Goal: Task Accomplishment & Management: Use online tool/utility

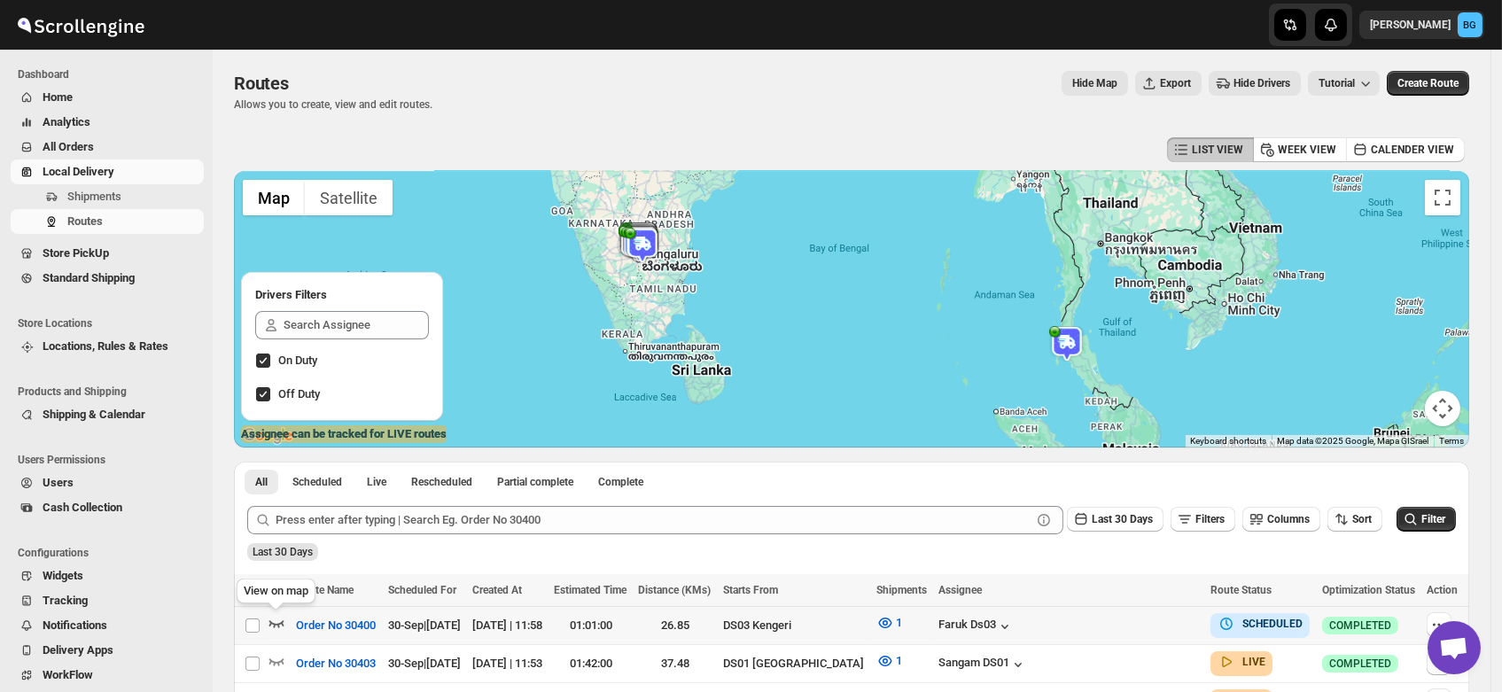
click at [276, 617] on icon "button" at bounding box center [277, 623] width 18 height 18
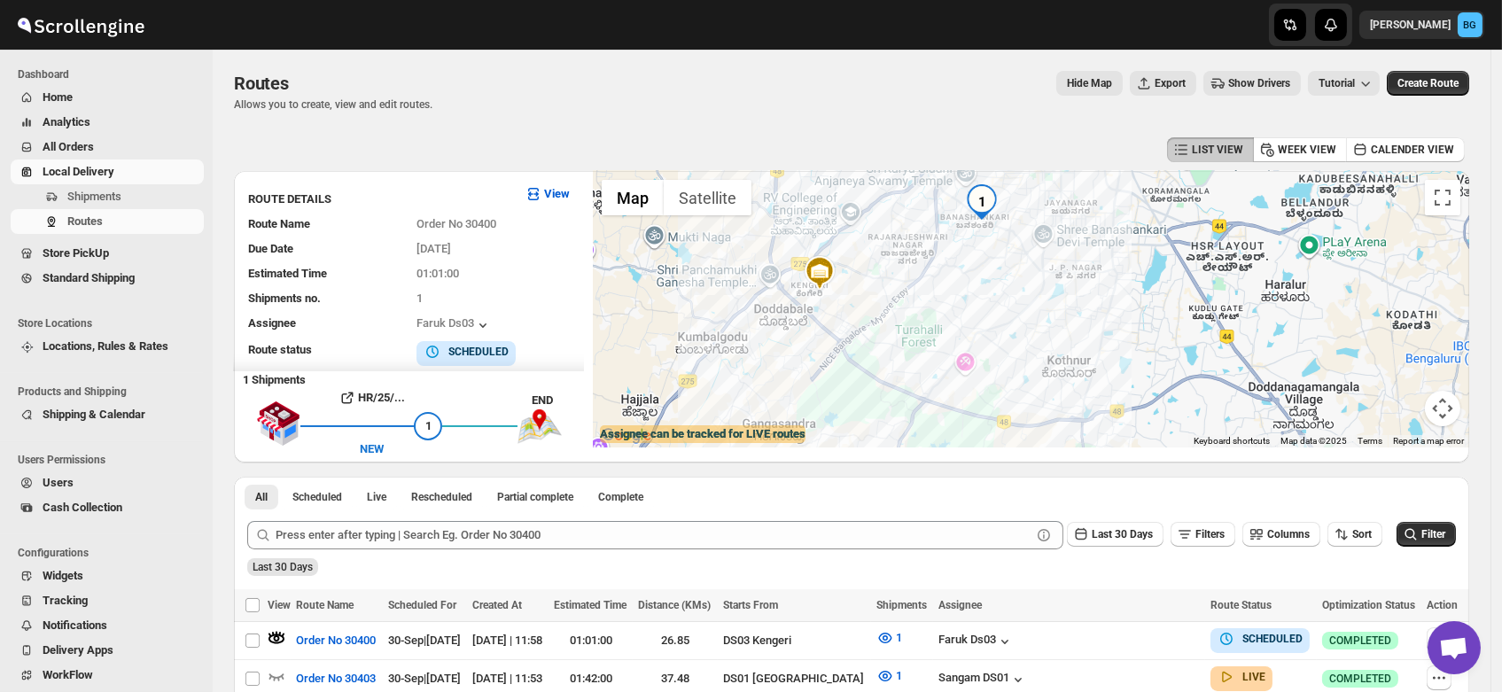
drag, startPoint x: 1184, startPoint y: 357, endPoint x: 1047, endPoint y: 299, distance: 148.5
click at [1047, 299] on div at bounding box center [1031, 309] width 876 height 276
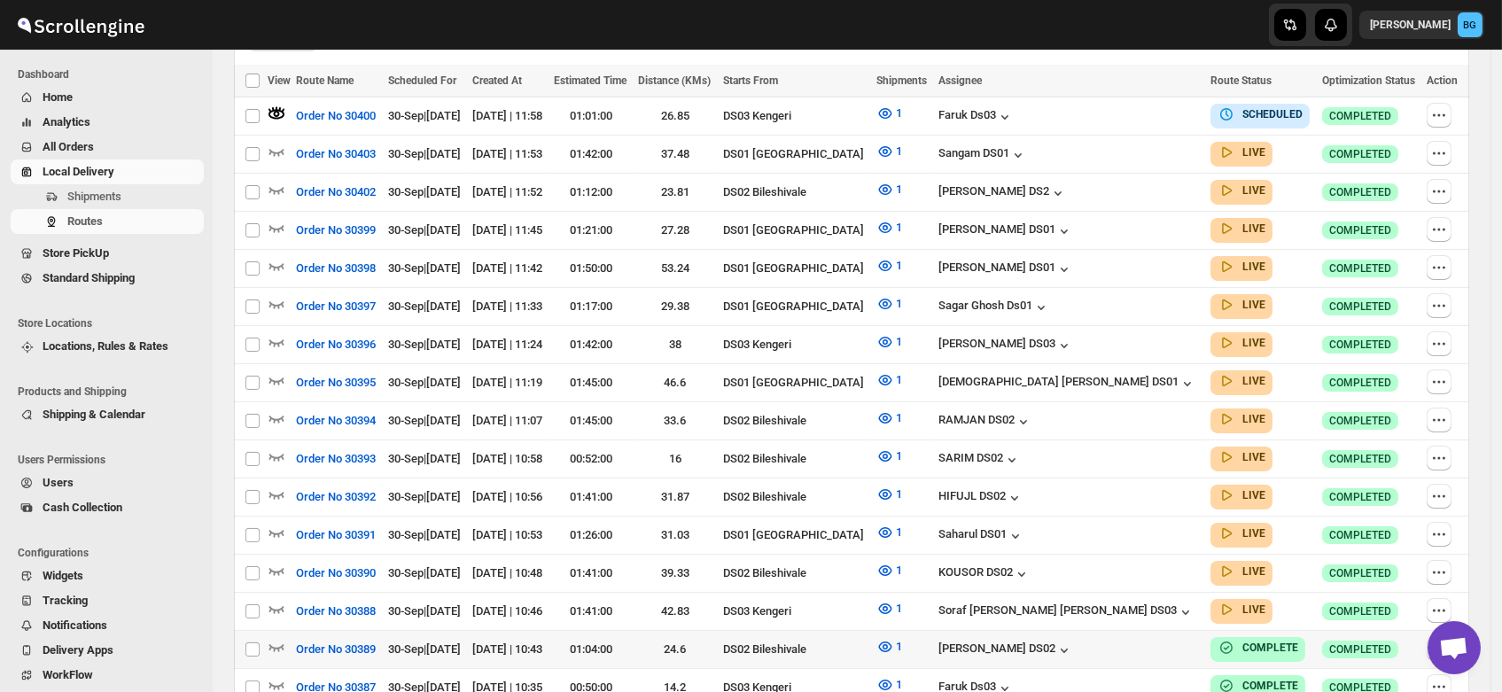
scroll to position [532, 0]
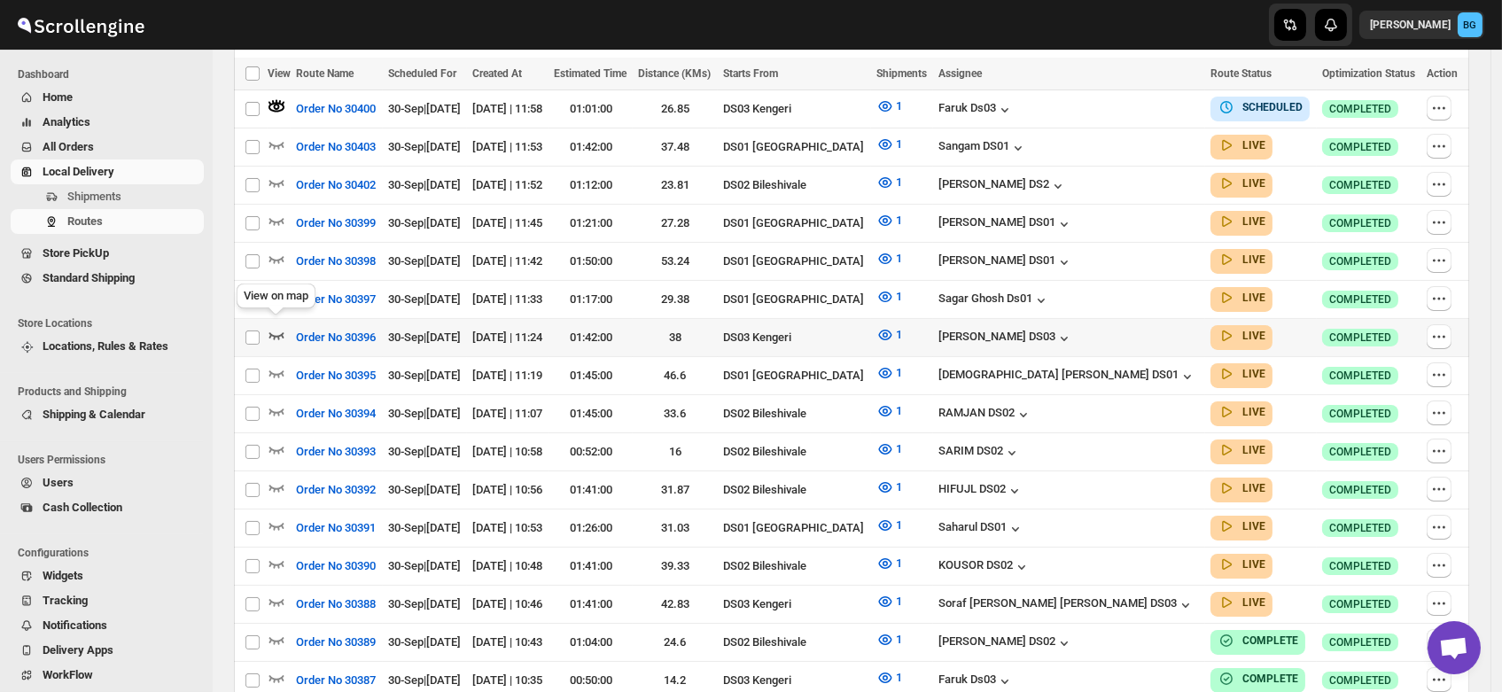
click at [276, 326] on icon "button" at bounding box center [277, 335] width 18 height 18
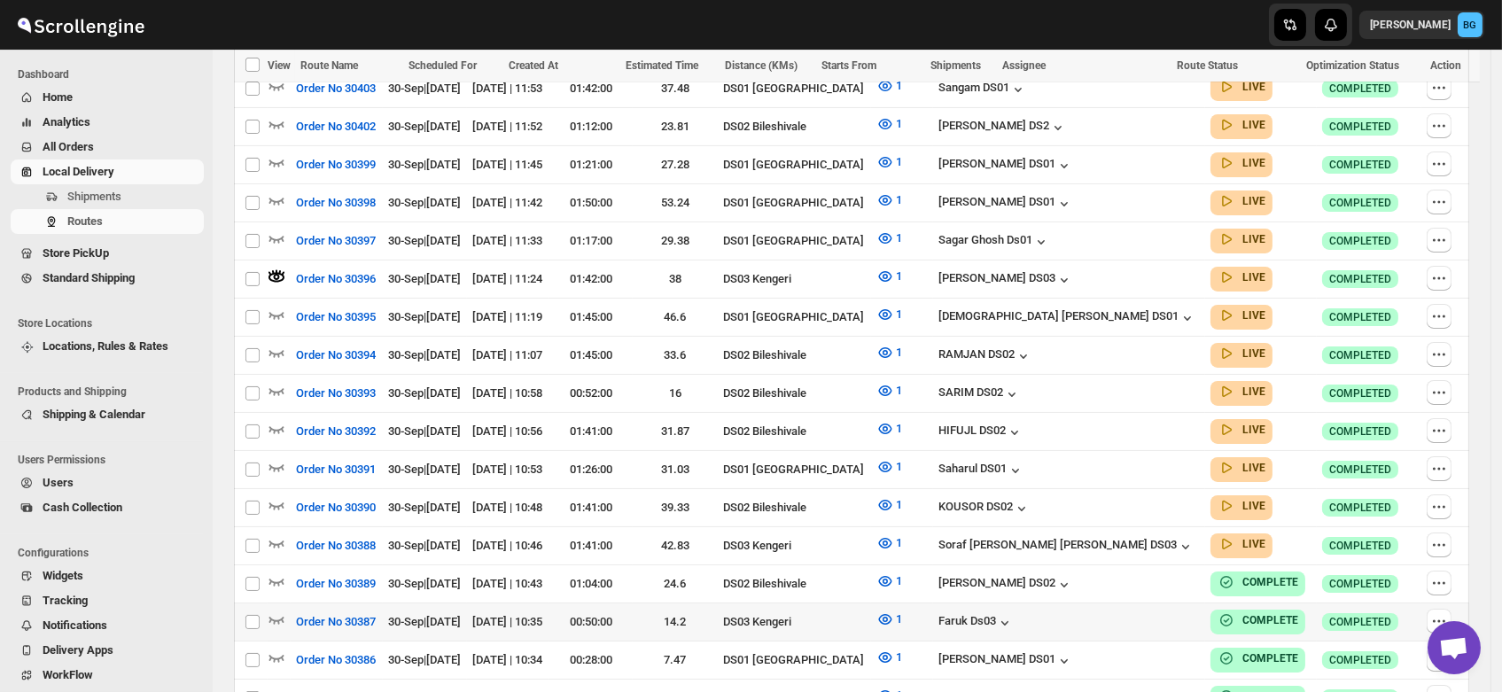
scroll to position [591, 0]
click at [274, 533] on icon "button" at bounding box center [277, 542] width 18 height 18
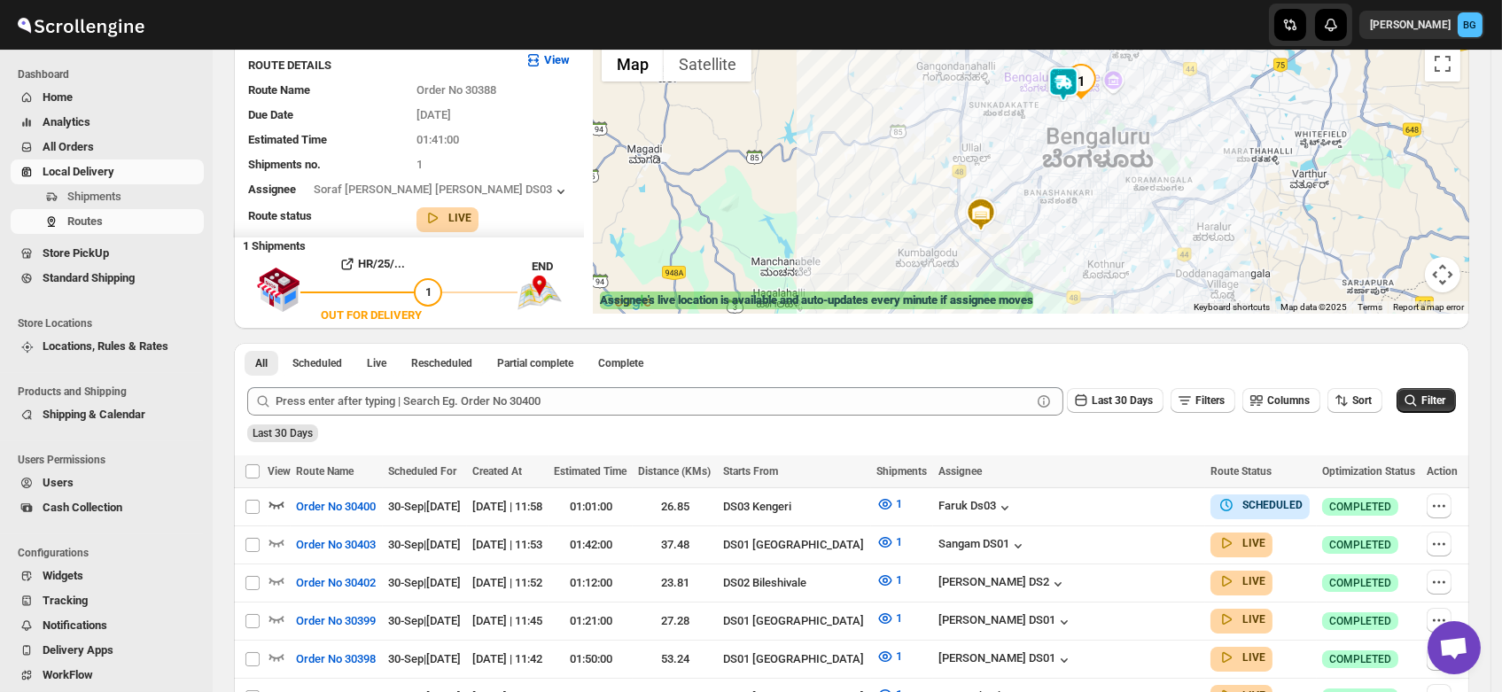
scroll to position [0, 0]
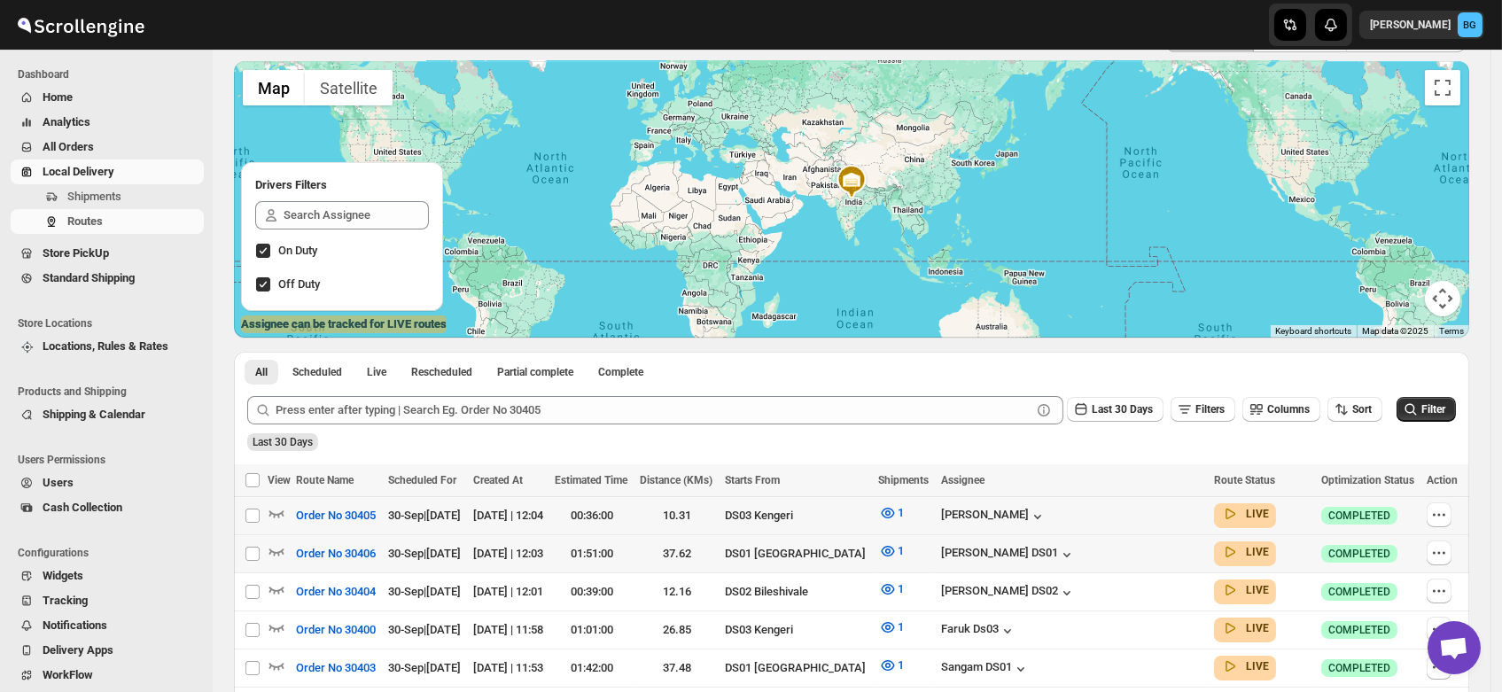
scroll to position [128, 0]
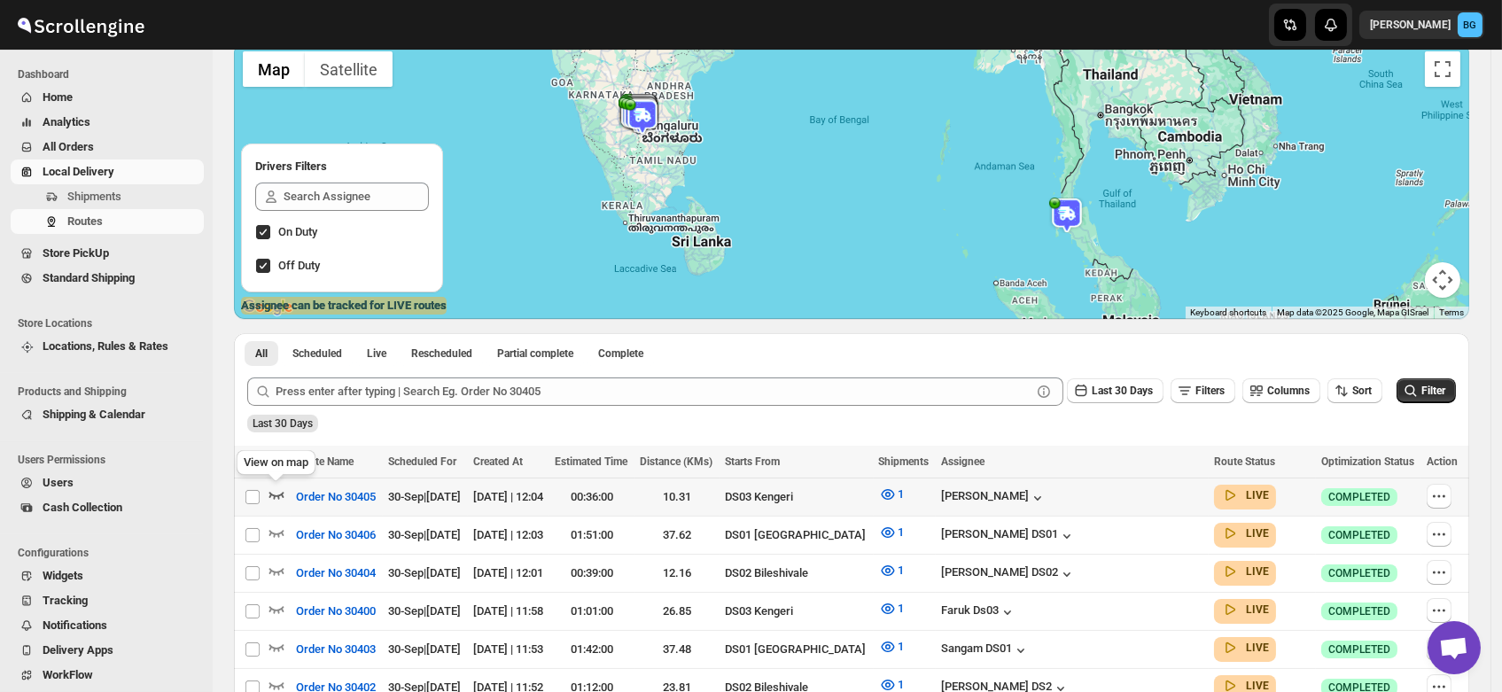
click at [276, 492] on icon "button" at bounding box center [277, 495] width 18 height 18
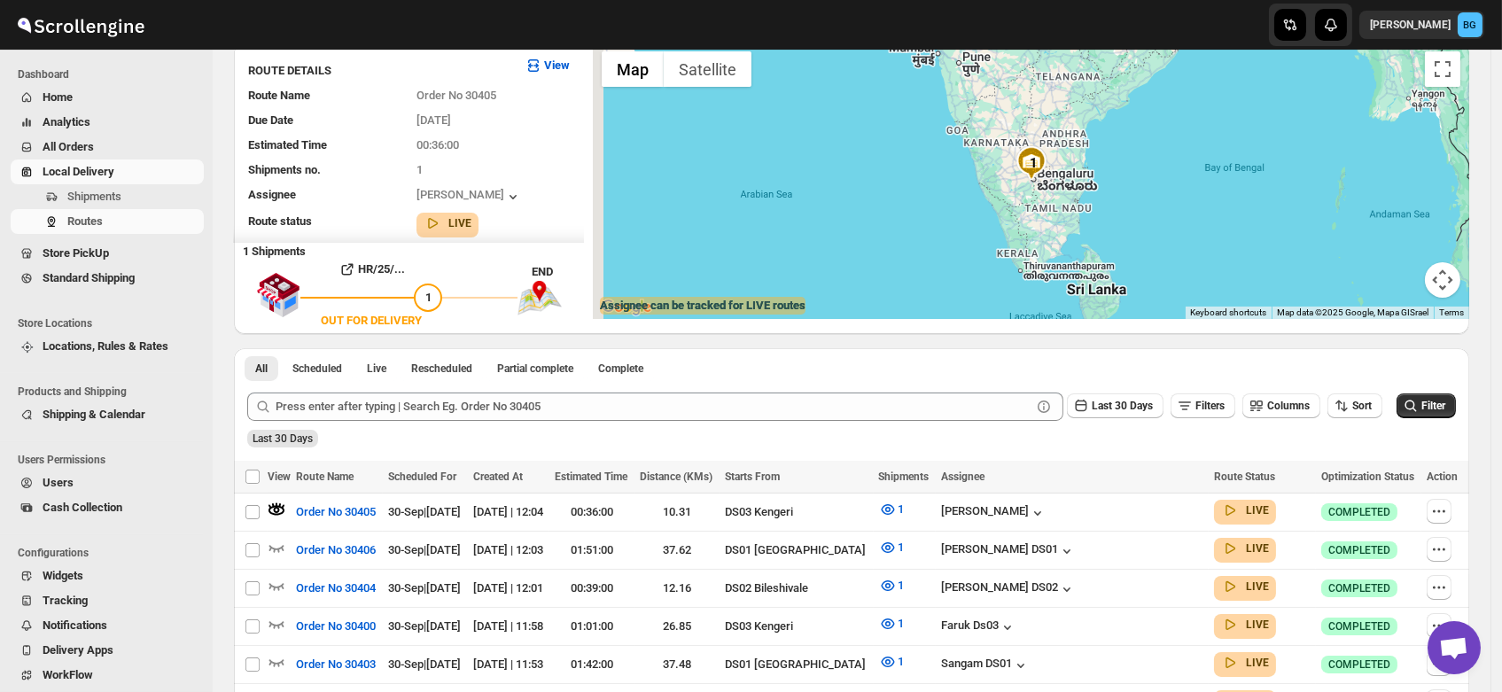
scroll to position [0, 0]
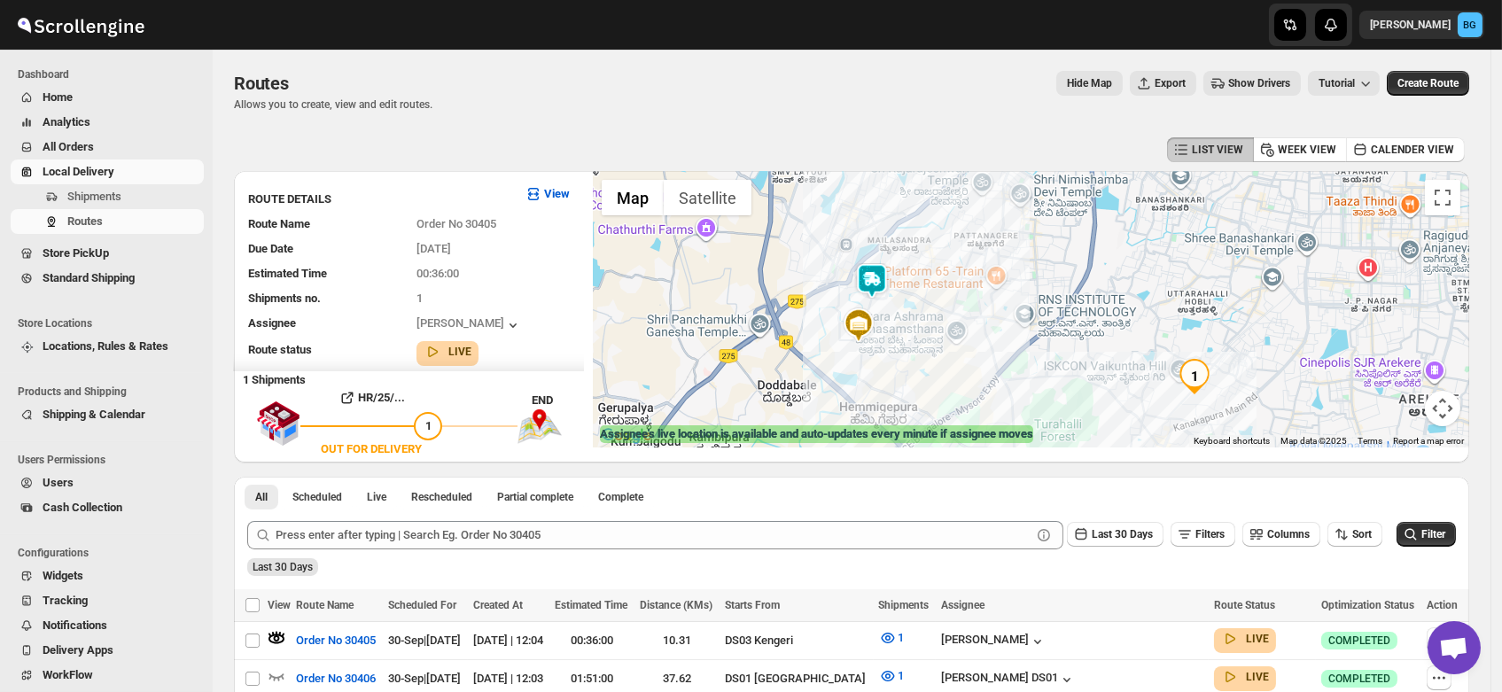
drag, startPoint x: 985, startPoint y: 269, endPoint x: 981, endPoint y: 320, distance: 50.6
click at [981, 320] on div at bounding box center [1031, 309] width 876 height 276
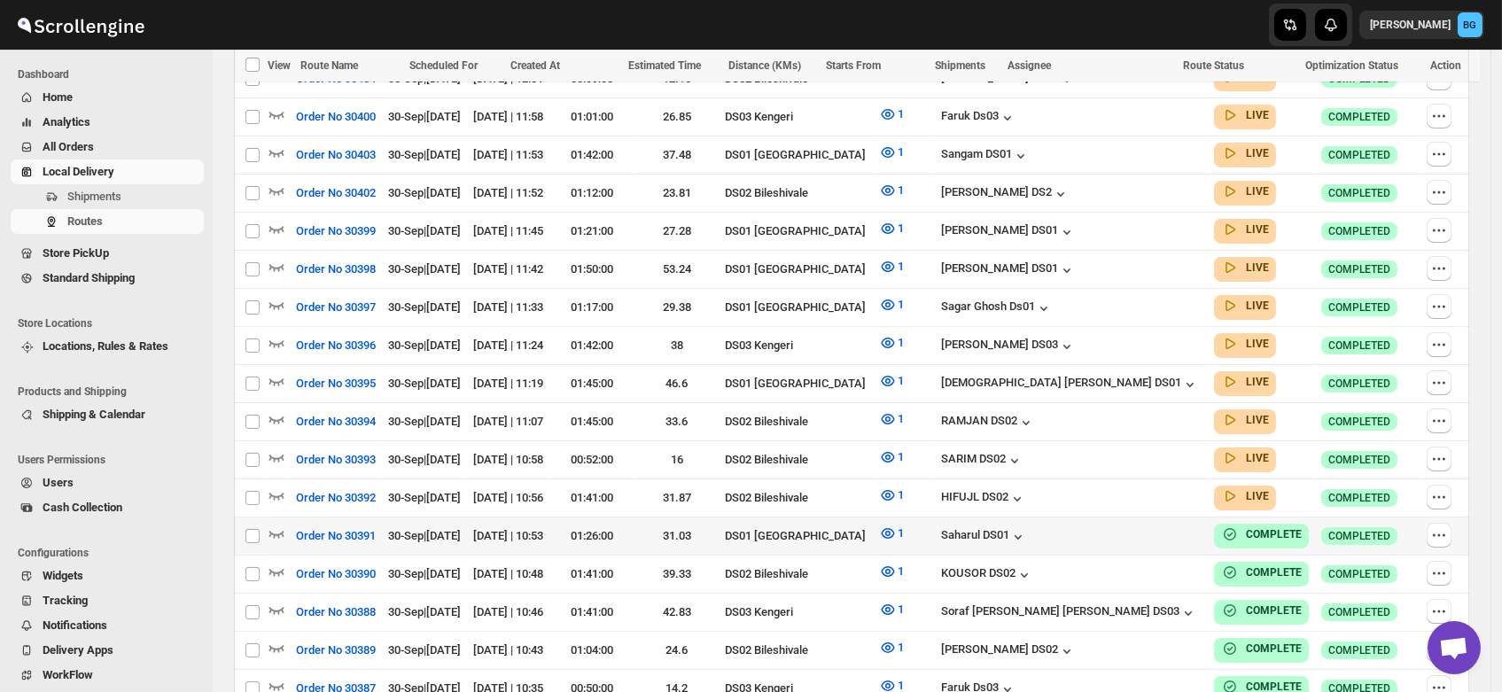
scroll to position [650, 0]
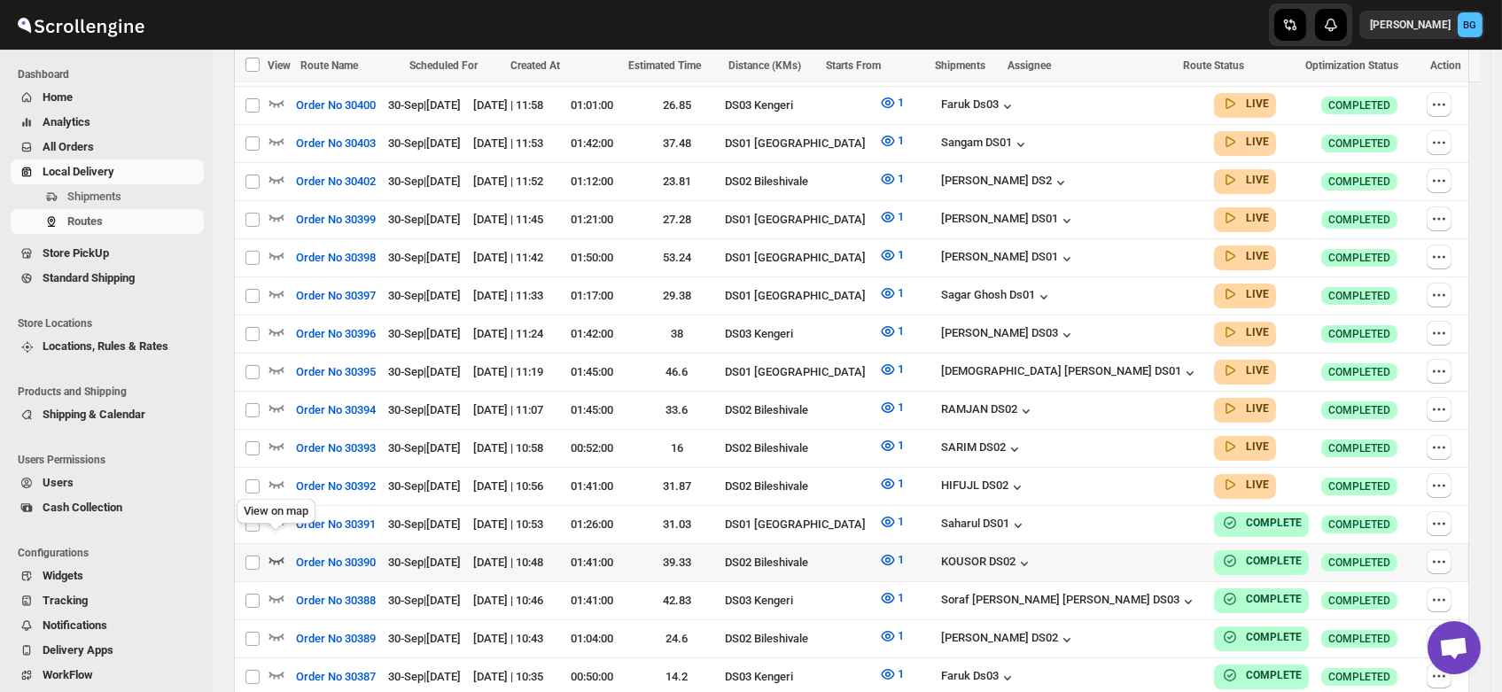
click at [274, 551] on icon "button" at bounding box center [277, 560] width 18 height 18
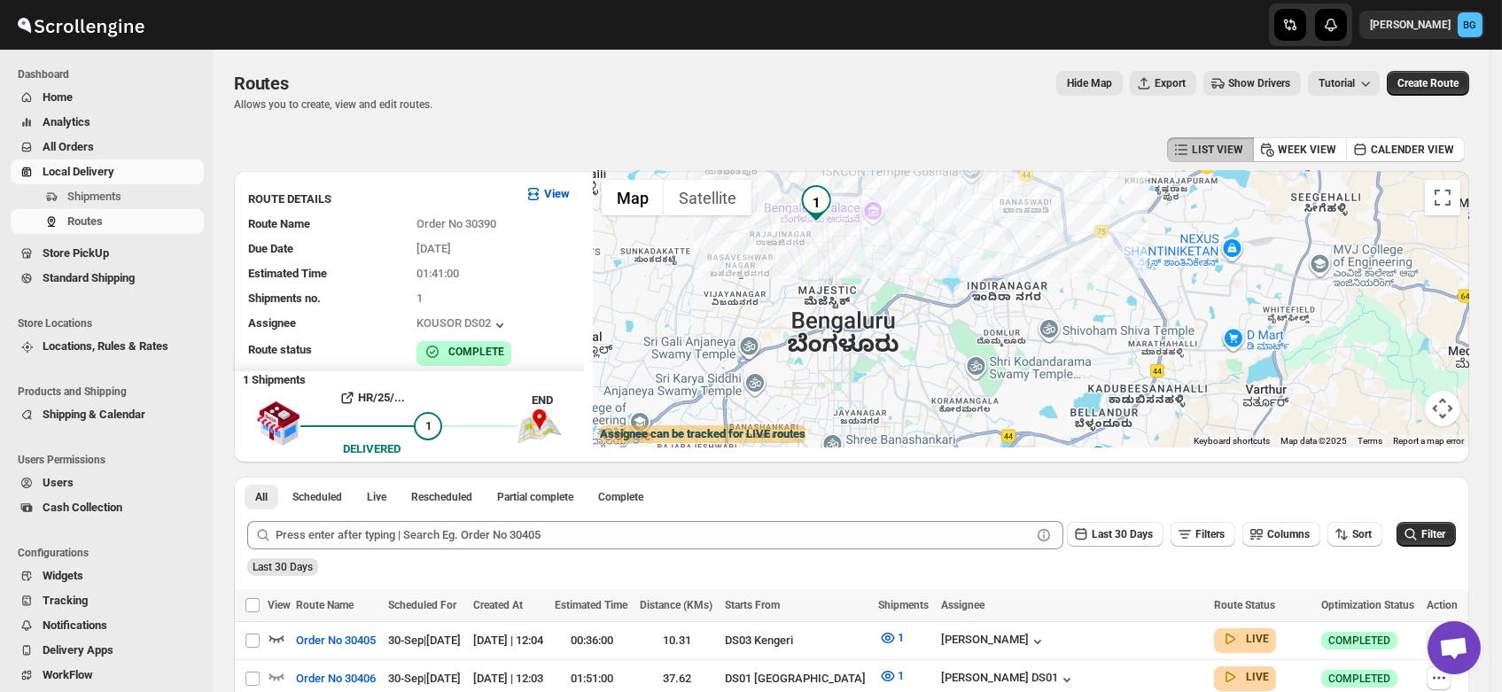
drag, startPoint x: 1039, startPoint y: 367, endPoint x: 961, endPoint y: 186, distance: 197.2
click at [961, 186] on div at bounding box center [1031, 309] width 876 height 276
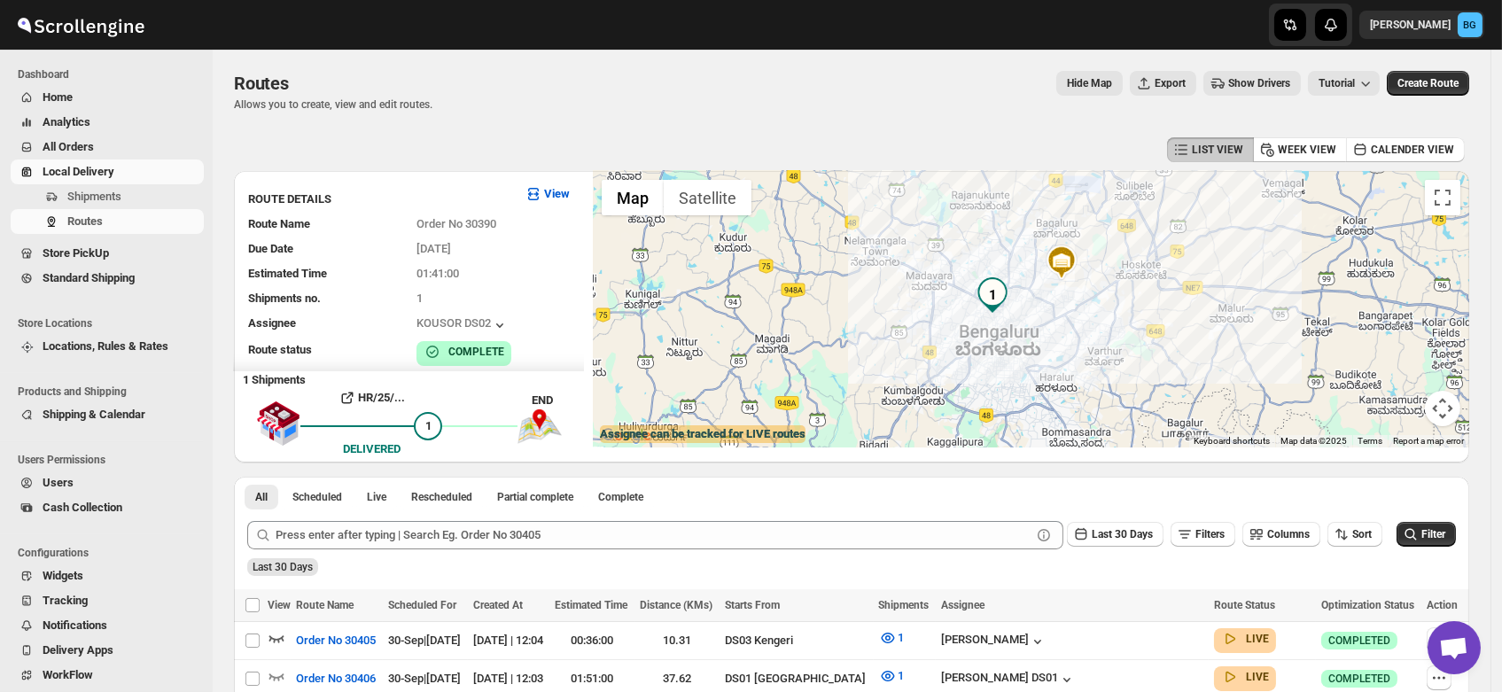
drag, startPoint x: 961, startPoint y: 196, endPoint x: 1036, endPoint y: 317, distance: 142.9
click at [1036, 317] on div at bounding box center [1031, 309] width 876 height 276
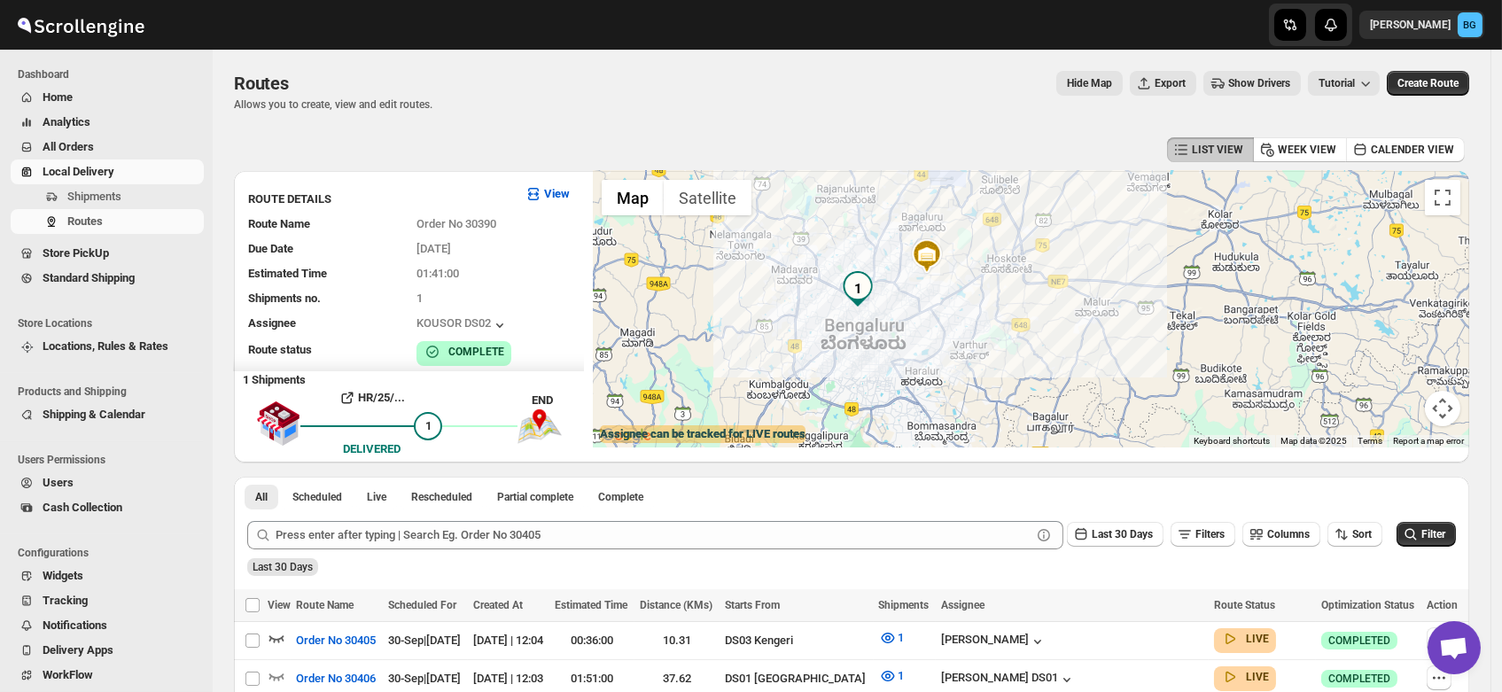
drag, startPoint x: 1036, startPoint y: 317, endPoint x: 886, endPoint y: 311, distance: 149.9
click at [886, 311] on div at bounding box center [1031, 309] width 876 height 276
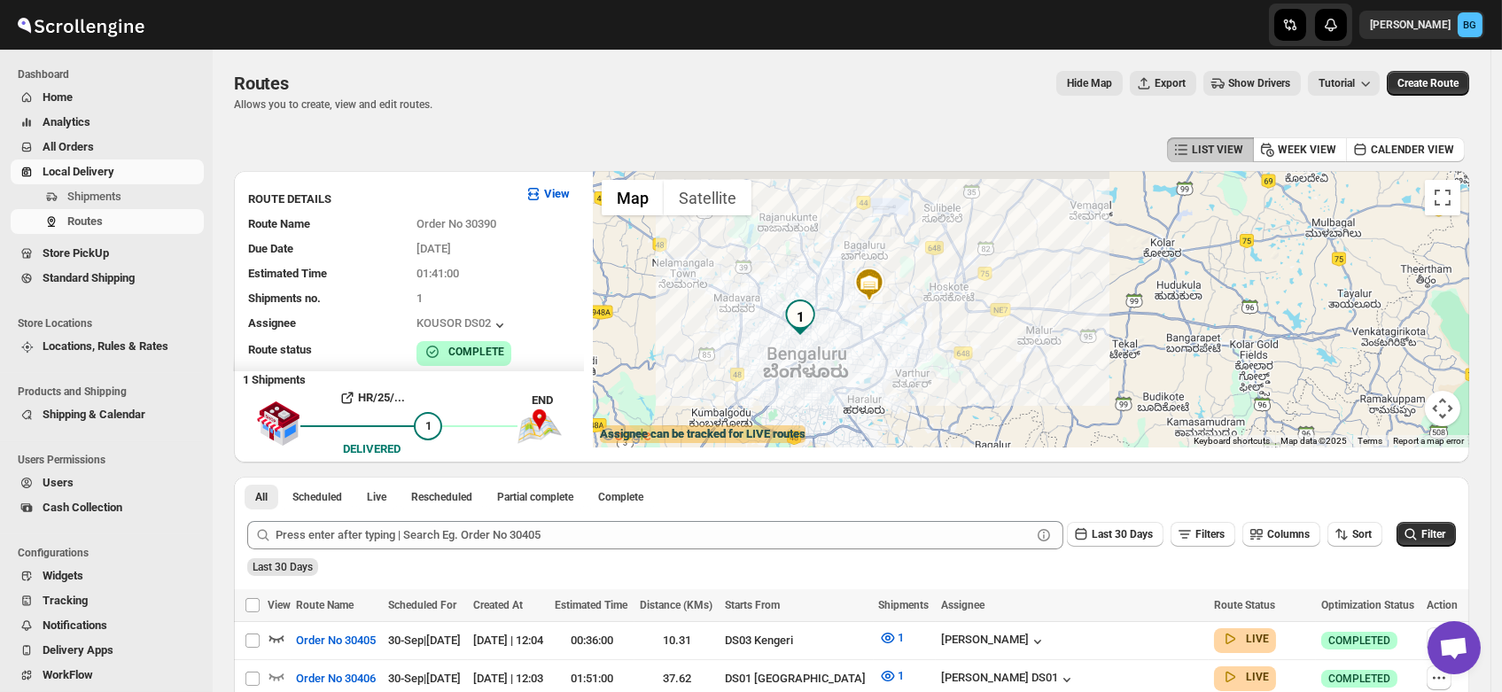
drag, startPoint x: 886, startPoint y: 311, endPoint x: 819, endPoint y: 346, distance: 76.1
click at [819, 346] on div at bounding box center [1031, 309] width 876 height 276
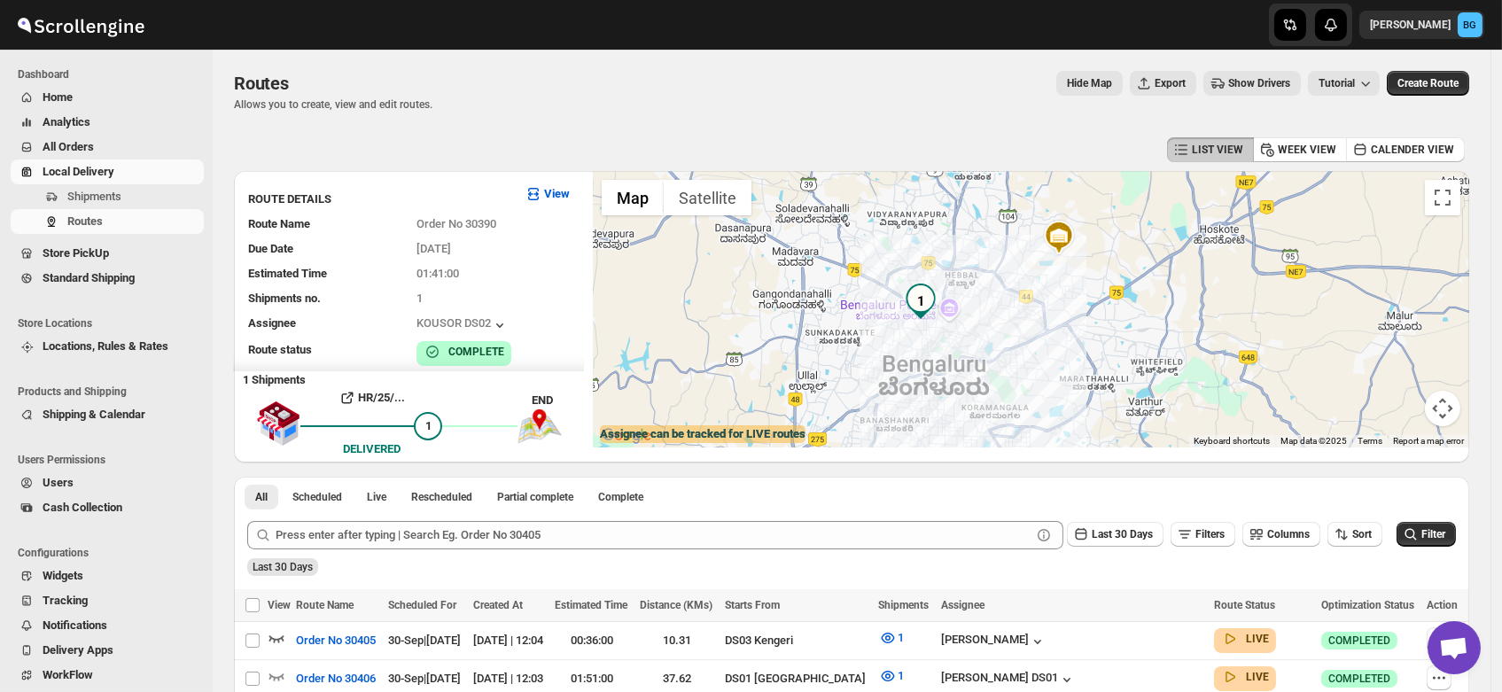
drag, startPoint x: 804, startPoint y: 340, endPoint x: 943, endPoint y: 337, distance: 139.2
click at [943, 337] on div at bounding box center [1031, 309] width 876 height 276
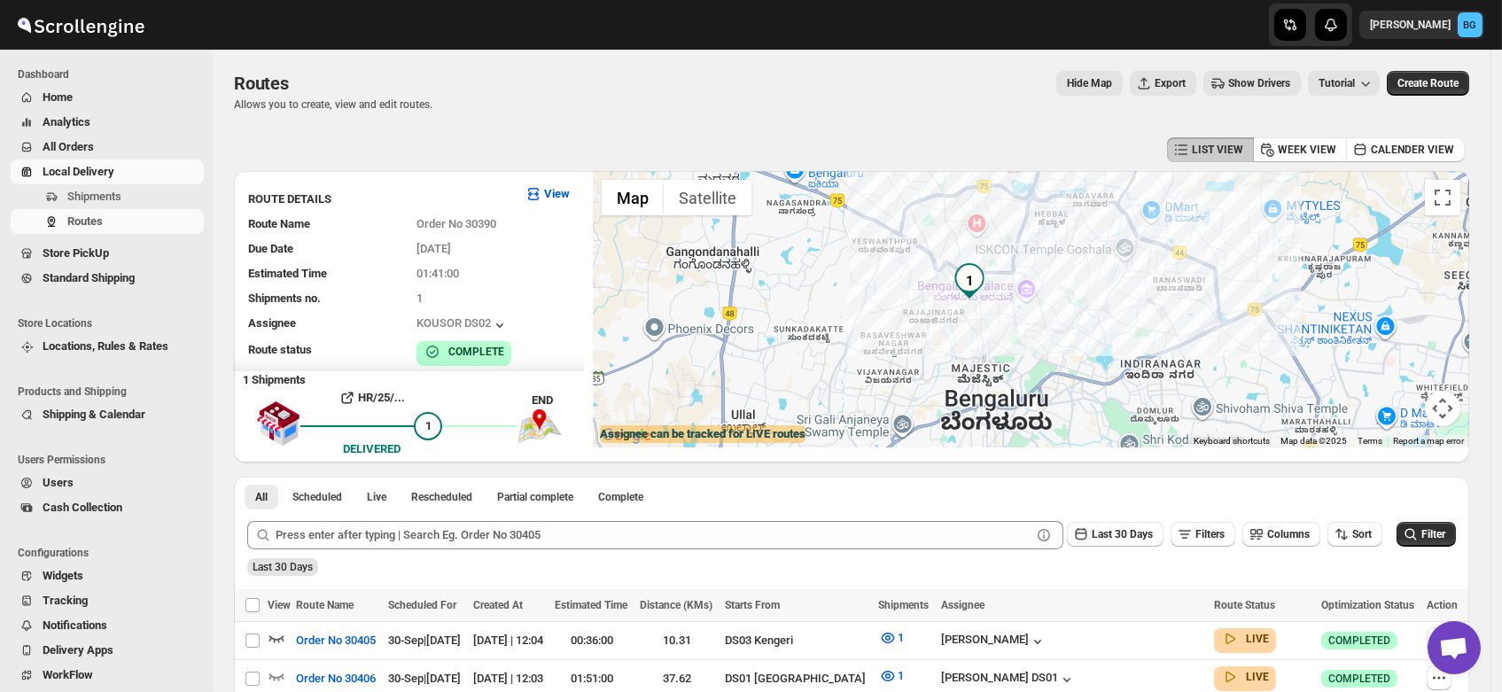
drag, startPoint x: 943, startPoint y: 337, endPoint x: 1007, endPoint y: 335, distance: 63.8
click at [1007, 335] on div at bounding box center [1031, 309] width 876 height 276
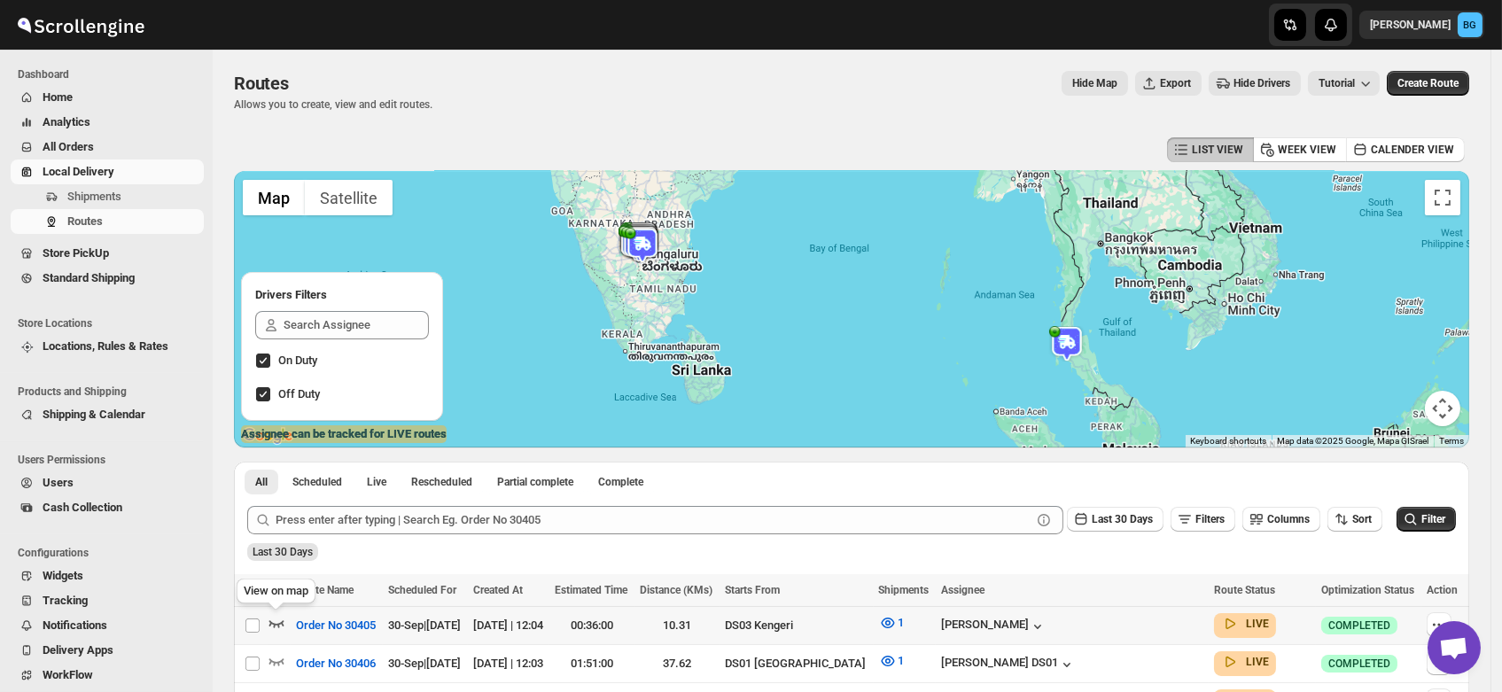
click at [276, 615] on icon "button" at bounding box center [277, 623] width 18 height 18
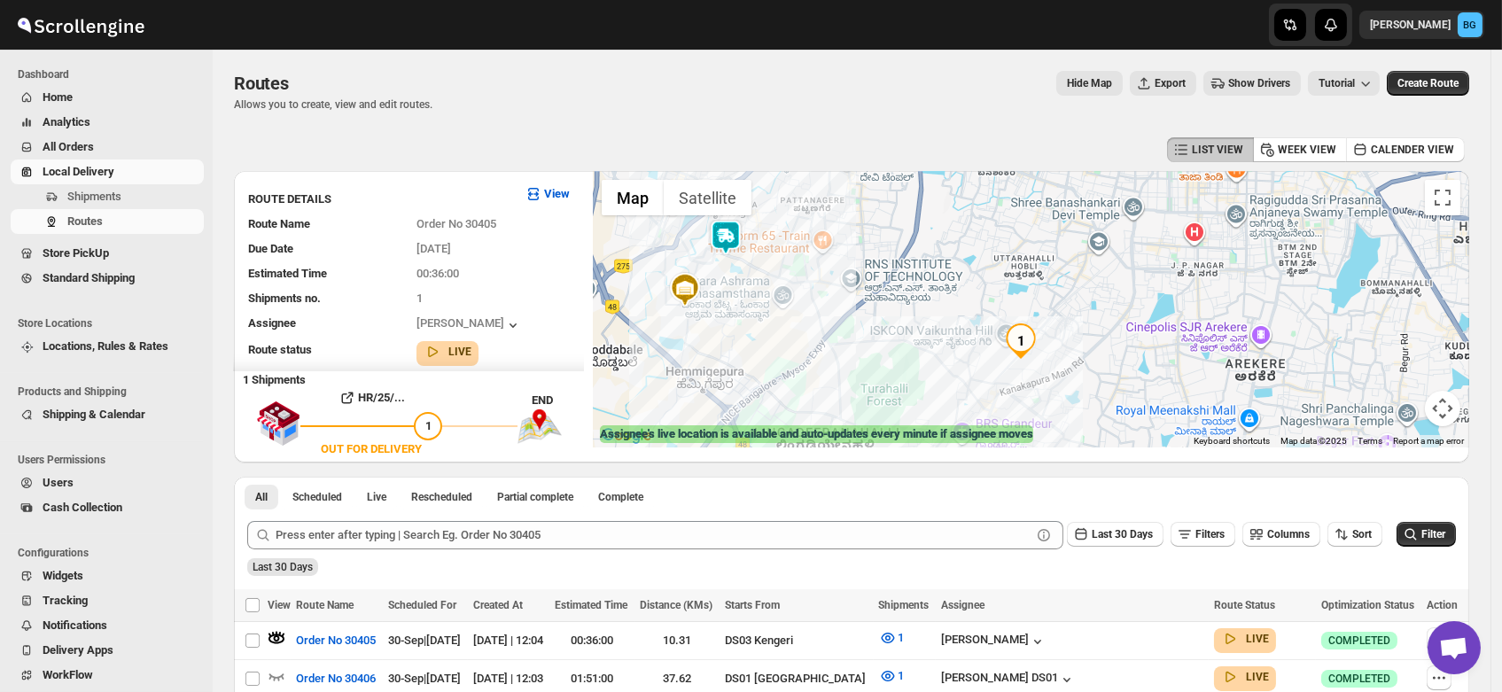
drag, startPoint x: 1292, startPoint y: 339, endPoint x: 1158, endPoint y: 346, distance: 134.0
click at [1158, 346] on div at bounding box center [1031, 309] width 876 height 276
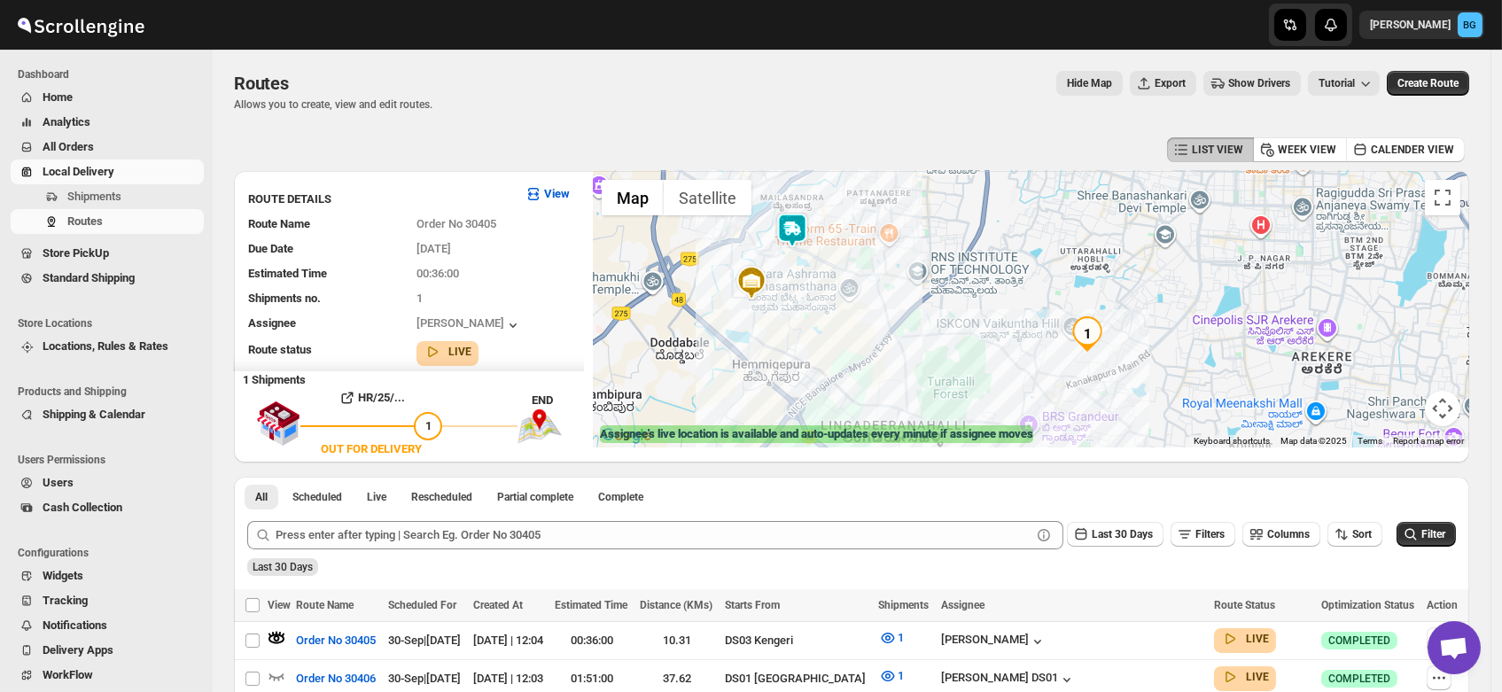
click at [796, 228] on img at bounding box center [791, 230] width 35 height 35
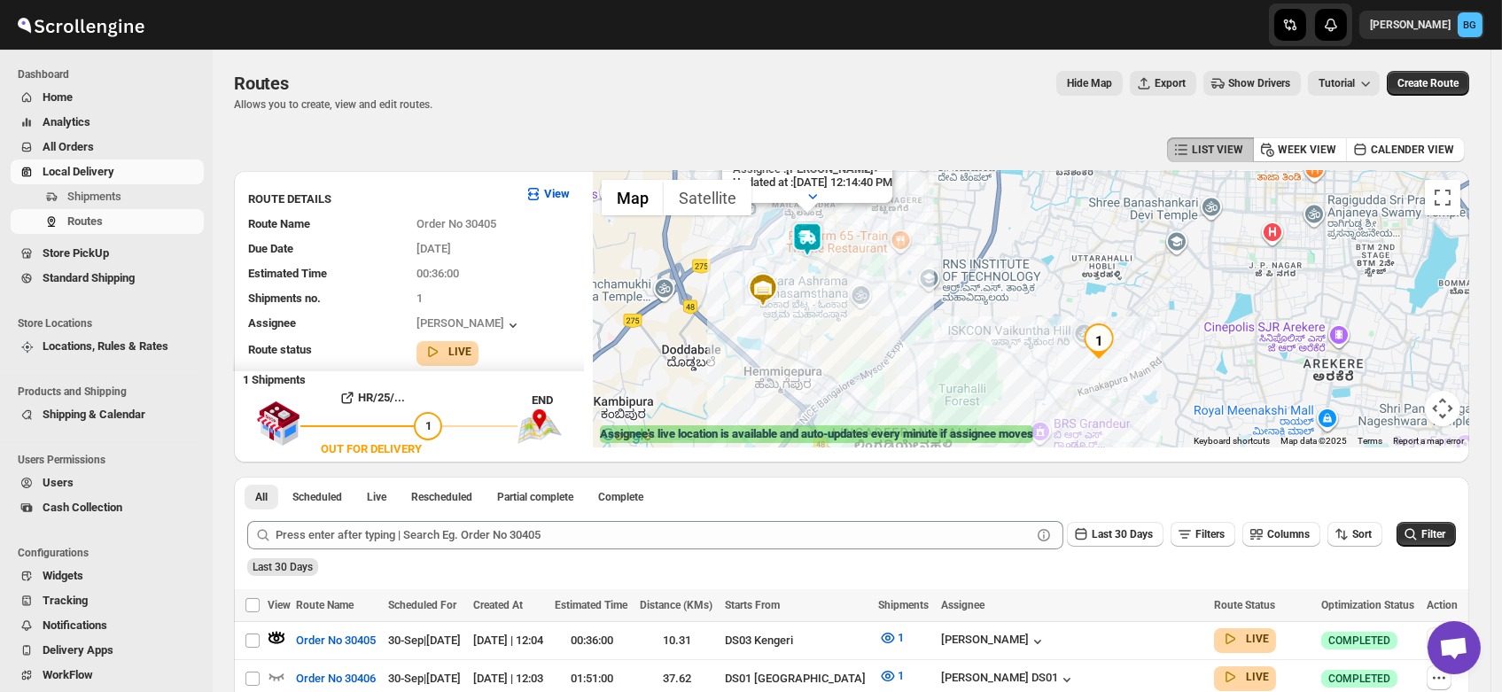
drag, startPoint x: 1124, startPoint y: 357, endPoint x: 1137, endPoint y: 253, distance: 105.4
click at [1137, 253] on div "Assignee : Satish kumar veera Updated at : 9/30/2025, 12:14:40 PM Duty mode Ena…" at bounding box center [1031, 309] width 876 height 276
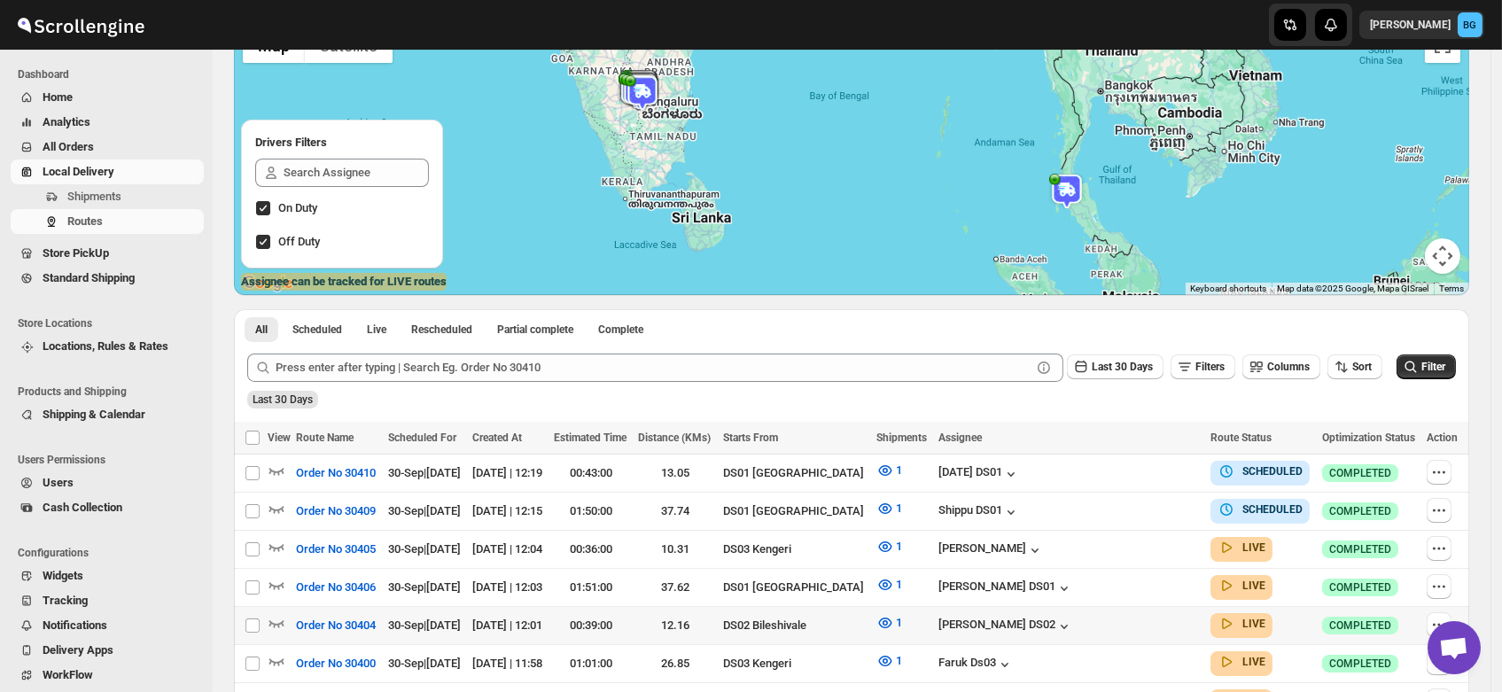
scroll to position [153, 0]
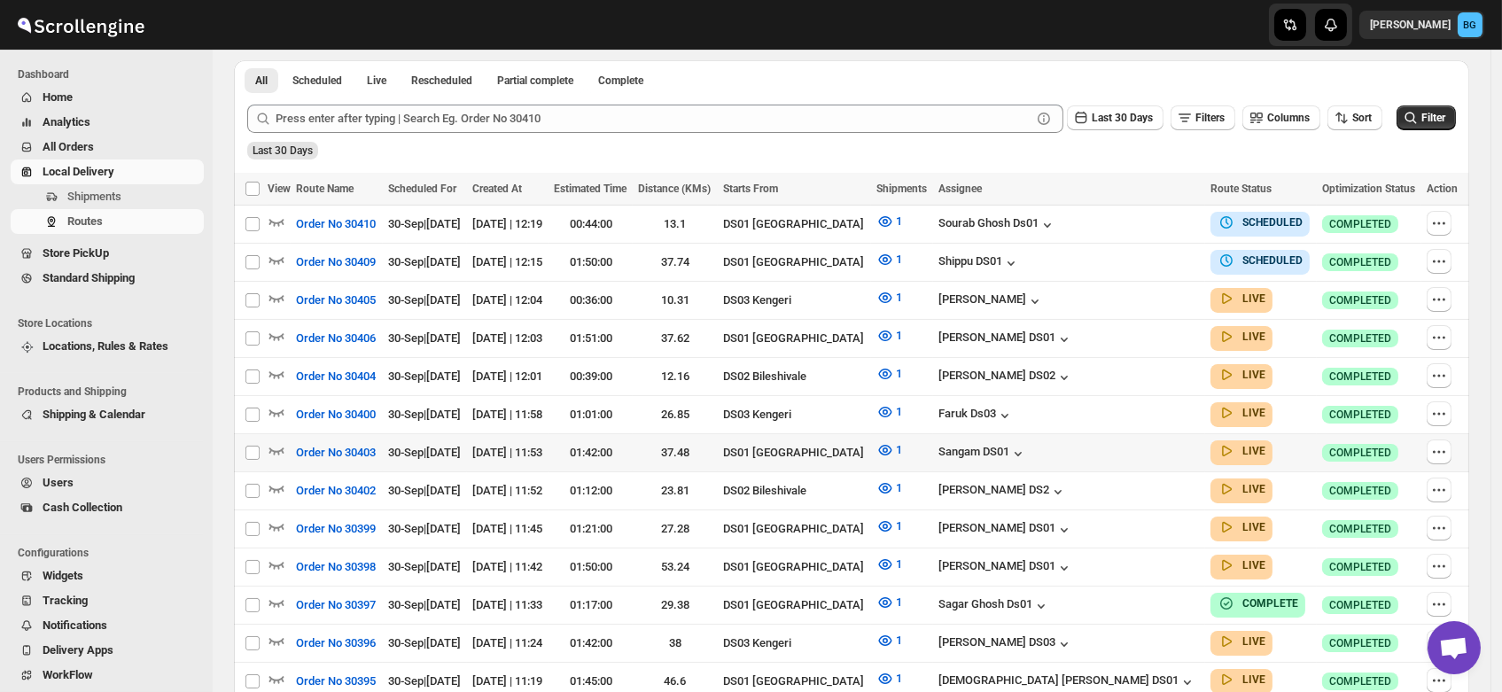
scroll to position [402, 0]
click at [276, 403] on icon "button" at bounding box center [277, 411] width 18 height 18
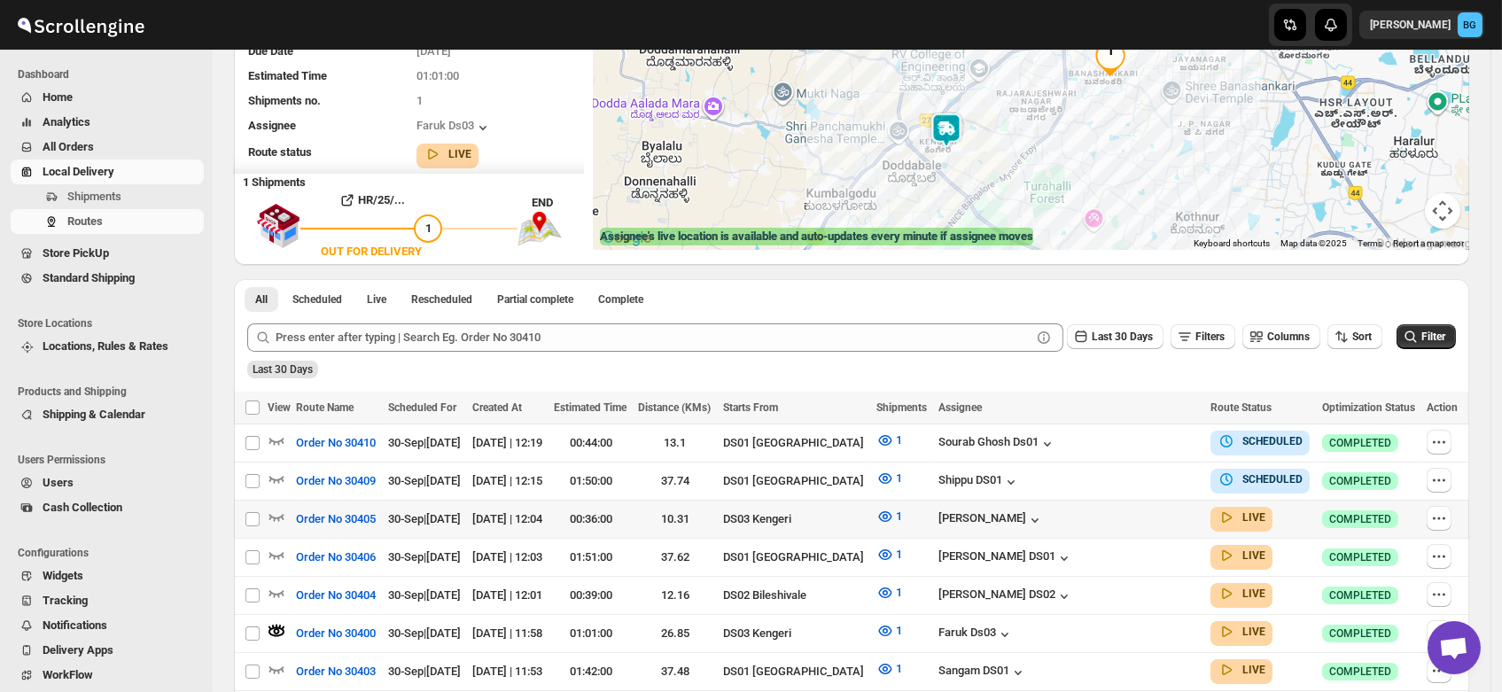
scroll to position [200, 0]
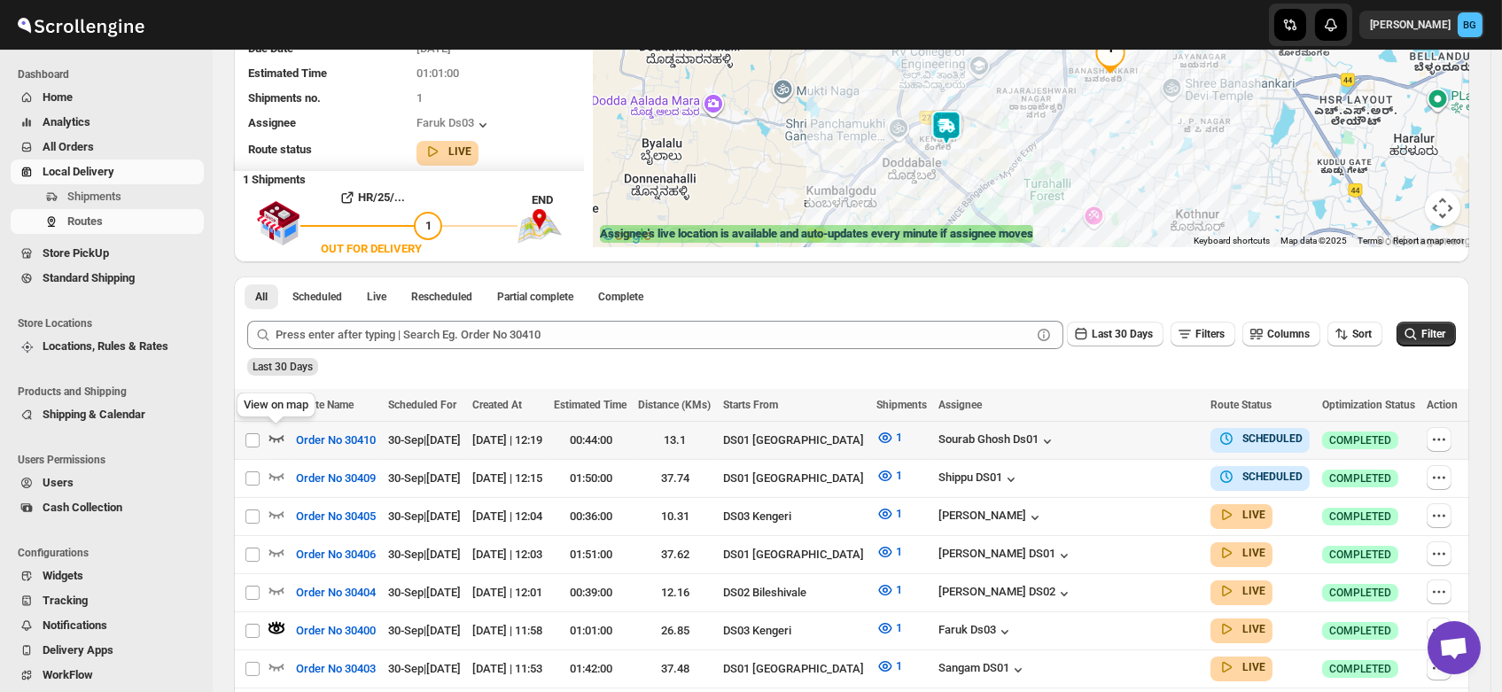
click at [276, 432] on icon "button" at bounding box center [277, 438] width 18 height 18
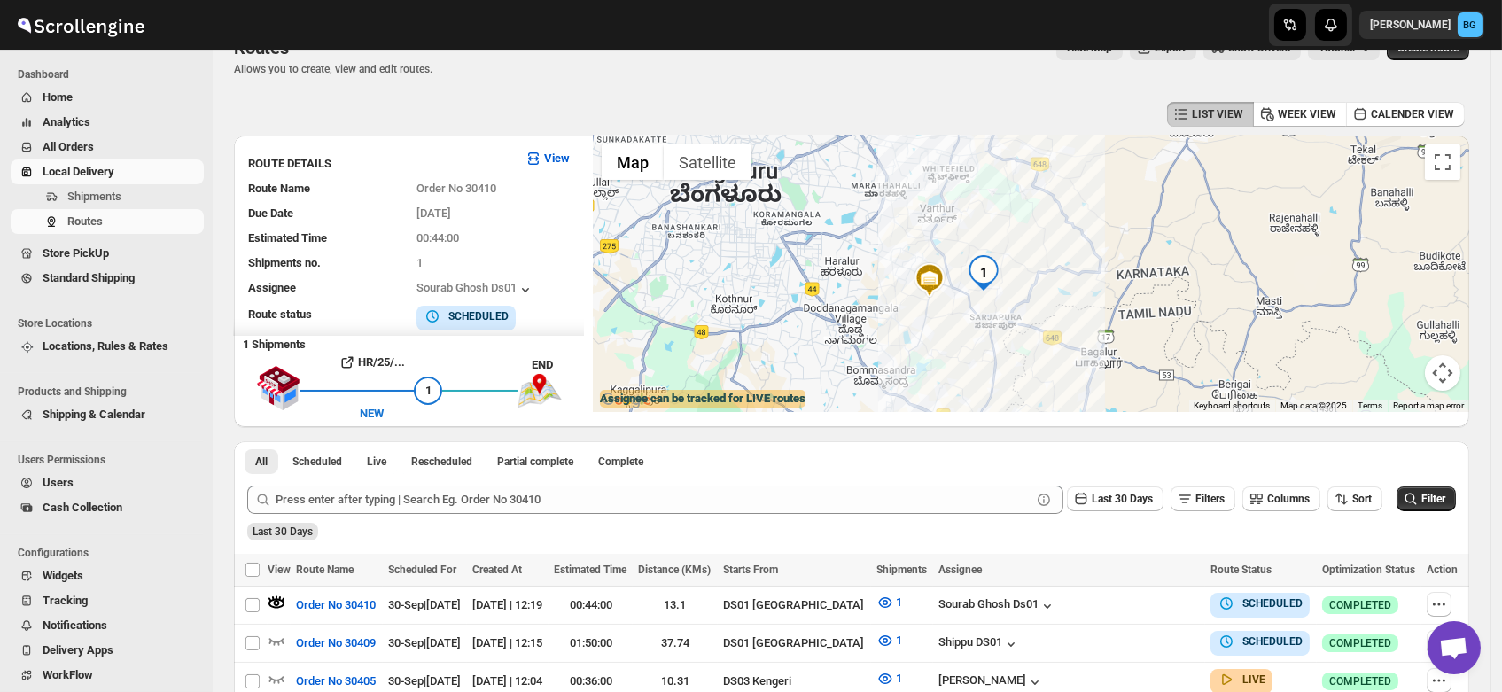
scroll to position [0, 0]
